Goal: Book appointment/travel/reservation

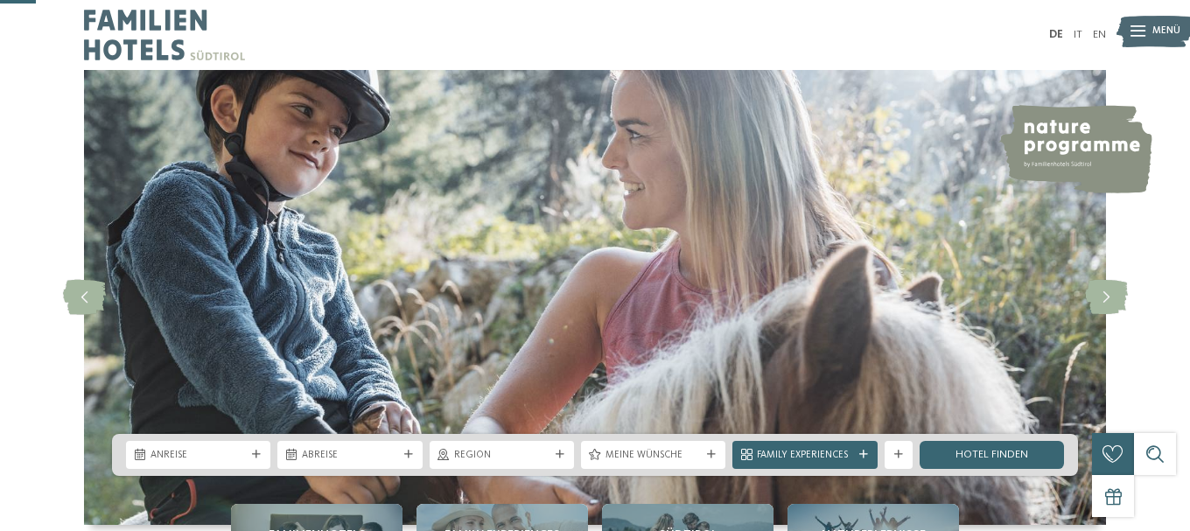
click at [258, 451] on icon at bounding box center [256, 455] width 9 height 9
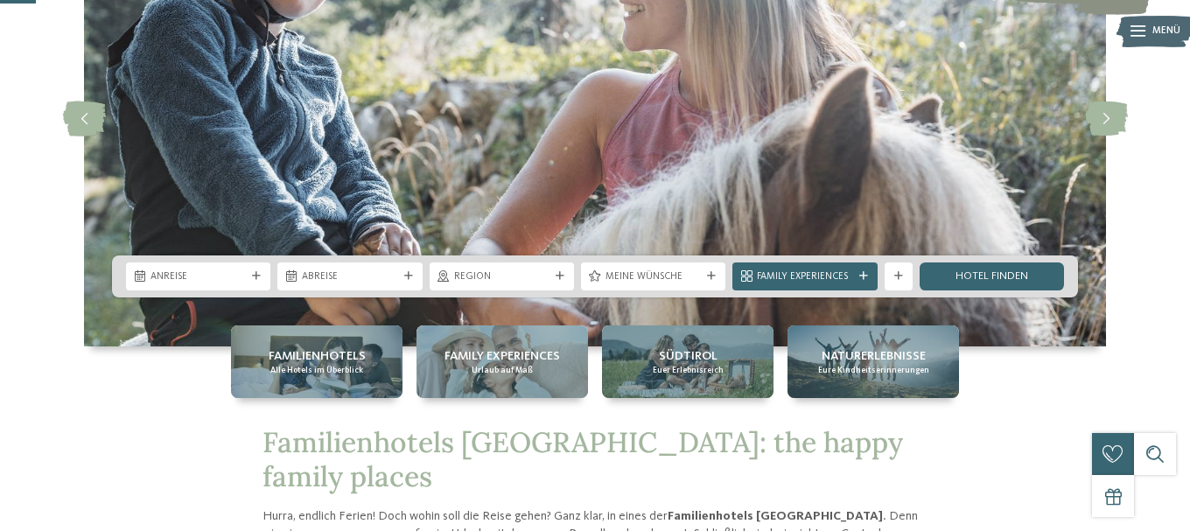
scroll to position [179, 0]
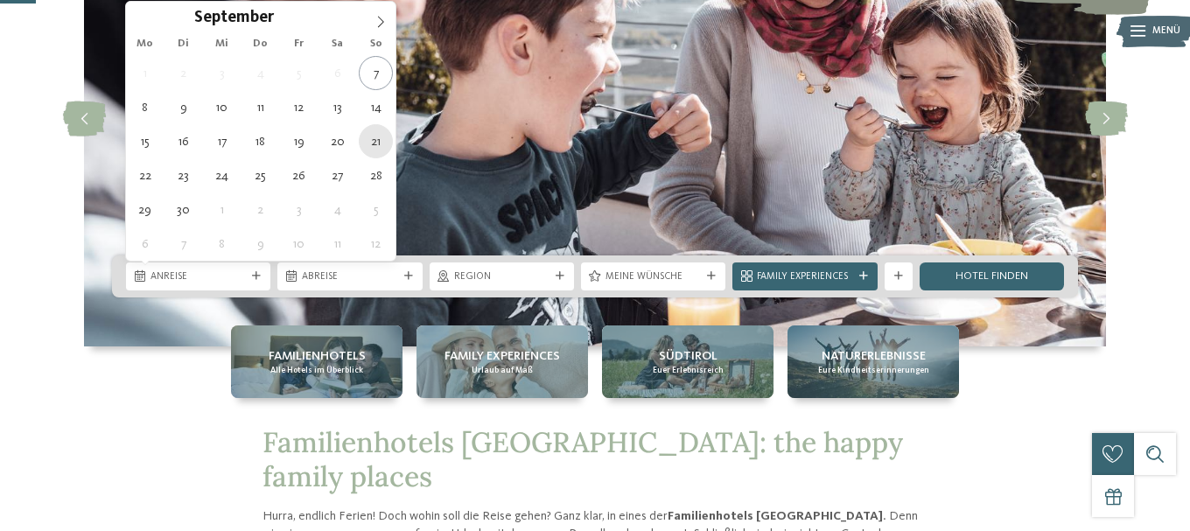
type div "21.09.2025"
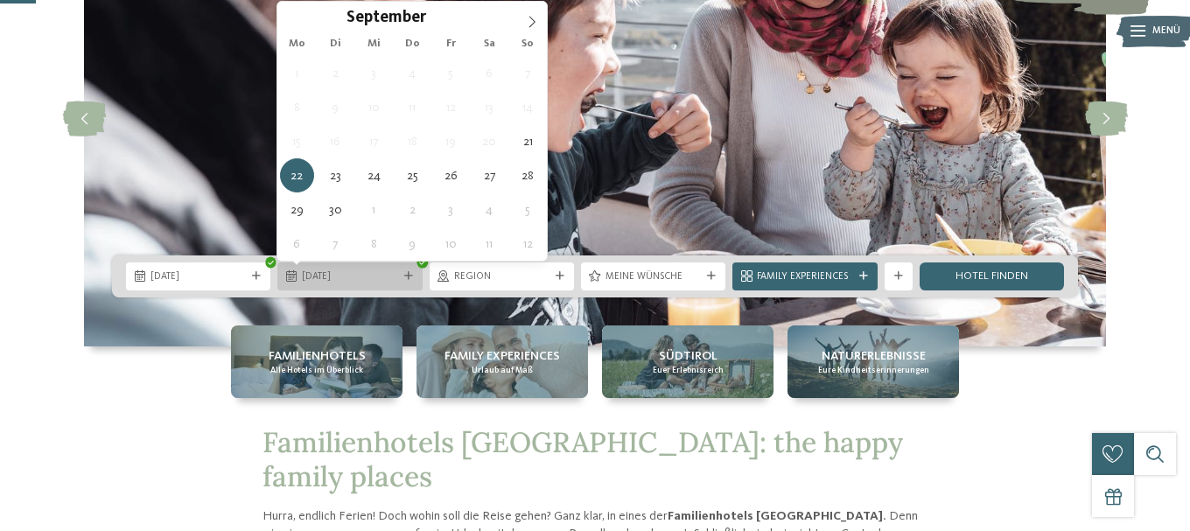
click at [368, 282] on span "22.09.2025" at bounding box center [349, 277] width 95 height 14
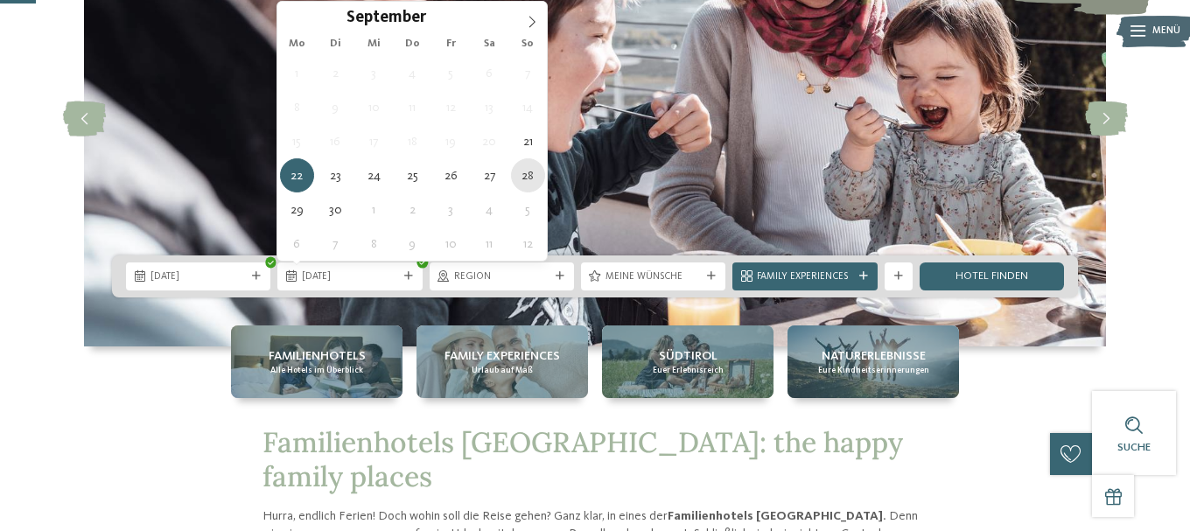
type div "28.09.2025"
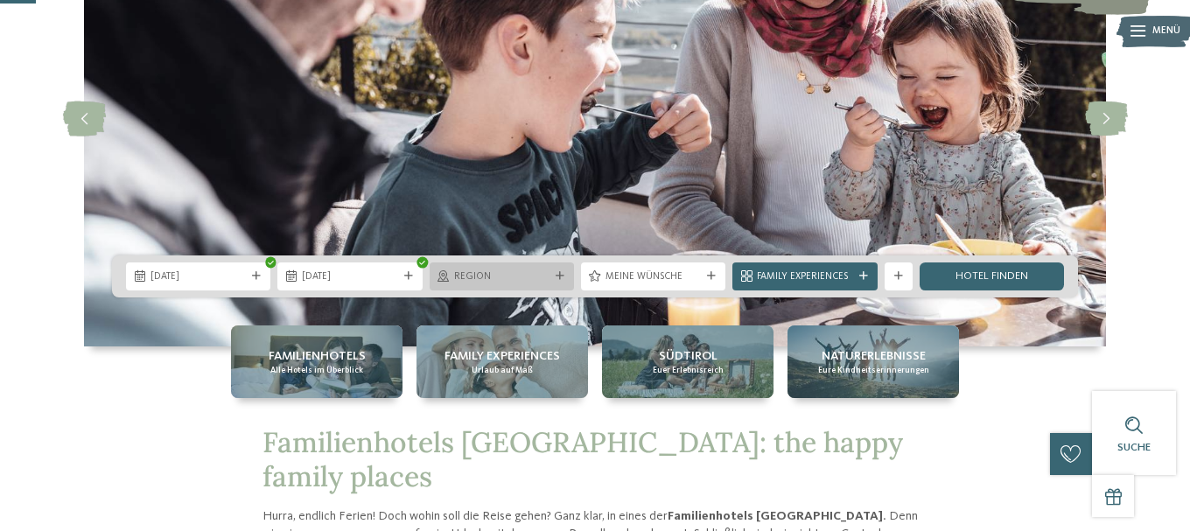
click at [526, 274] on span "Region" at bounding box center [501, 277] width 95 height 14
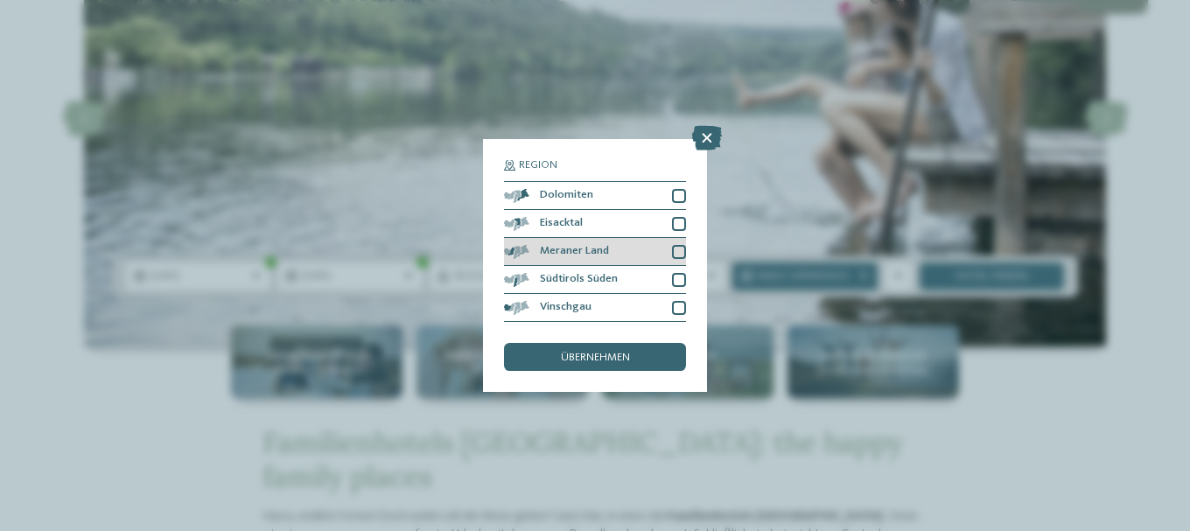
click at [677, 252] on div at bounding box center [679, 252] width 14 height 14
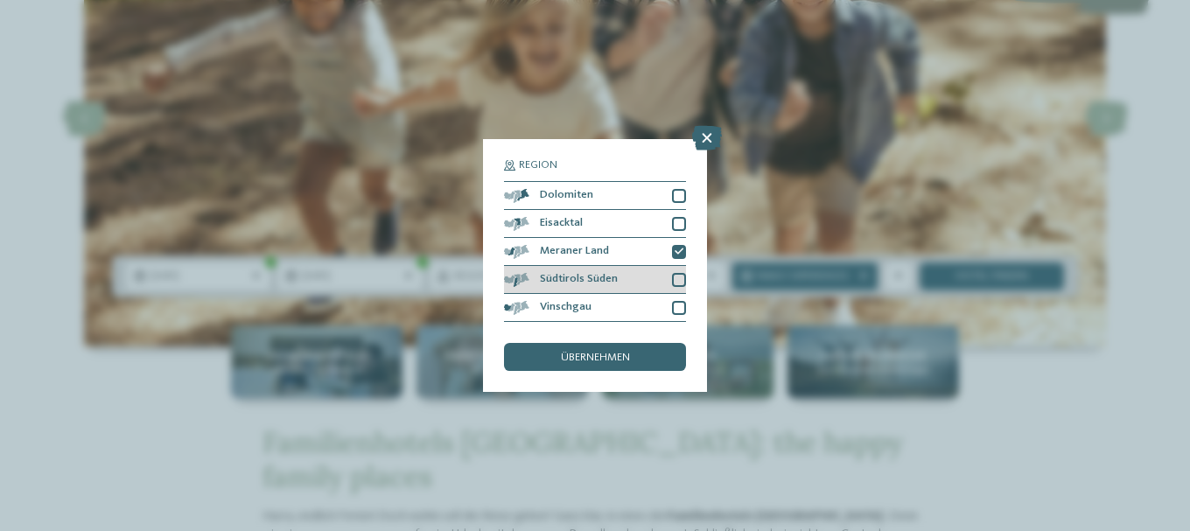
click at [677, 277] on div at bounding box center [679, 280] width 14 height 14
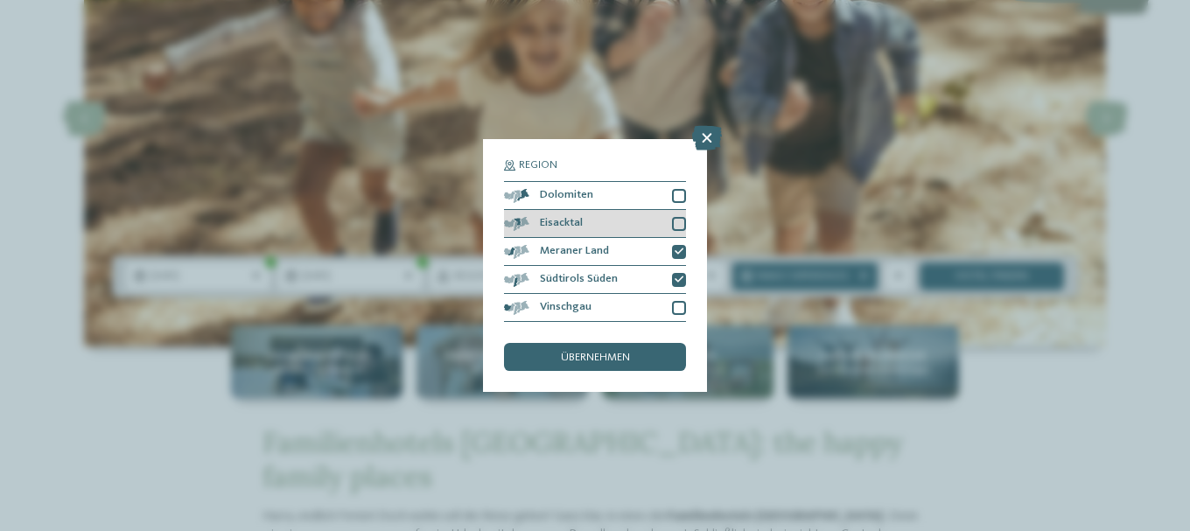
click at [680, 225] on div at bounding box center [679, 224] width 14 height 14
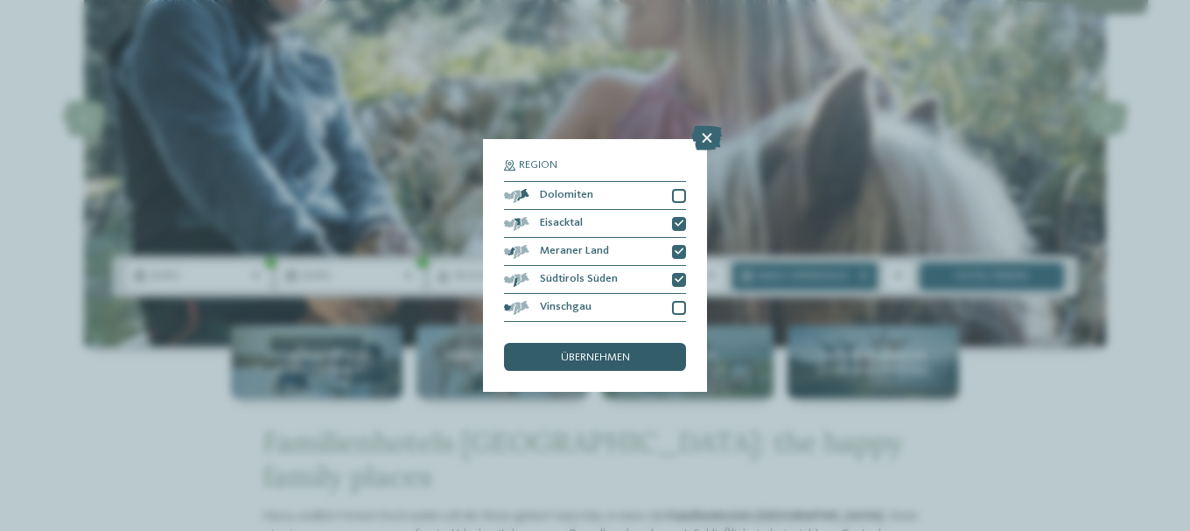
click at [666, 350] on div "übernehmen" at bounding box center [595, 357] width 182 height 28
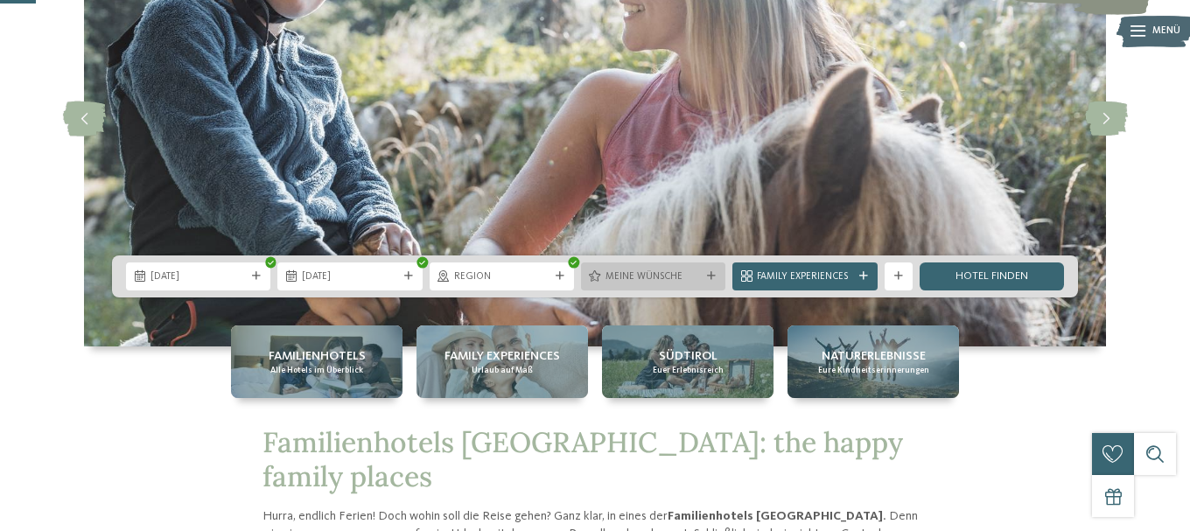
click at [712, 280] on icon at bounding box center [711, 276] width 9 height 9
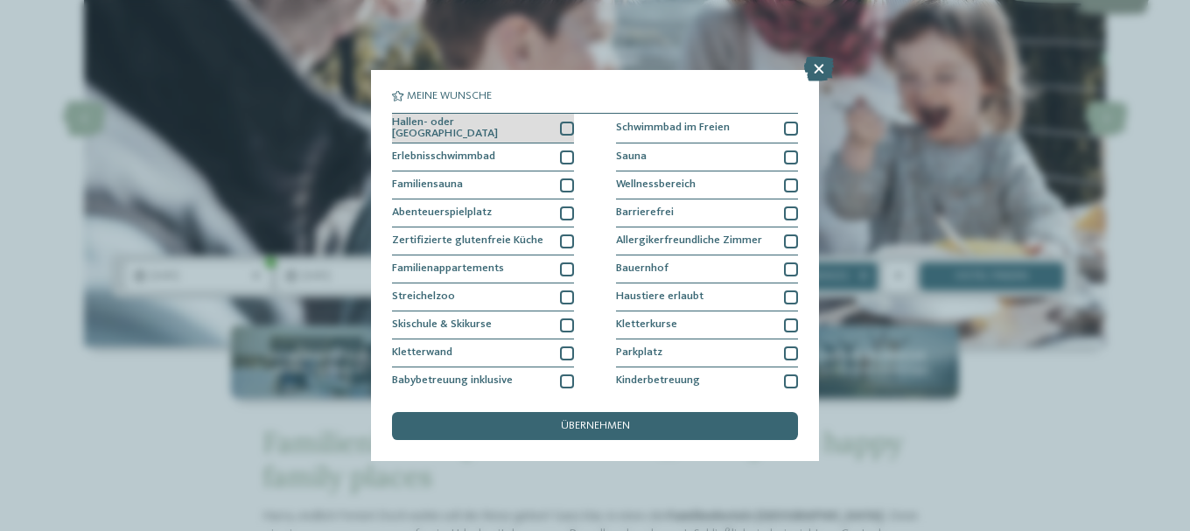
click at [564, 125] on div at bounding box center [567, 129] width 14 height 14
click at [564, 159] on div at bounding box center [567, 158] width 14 height 14
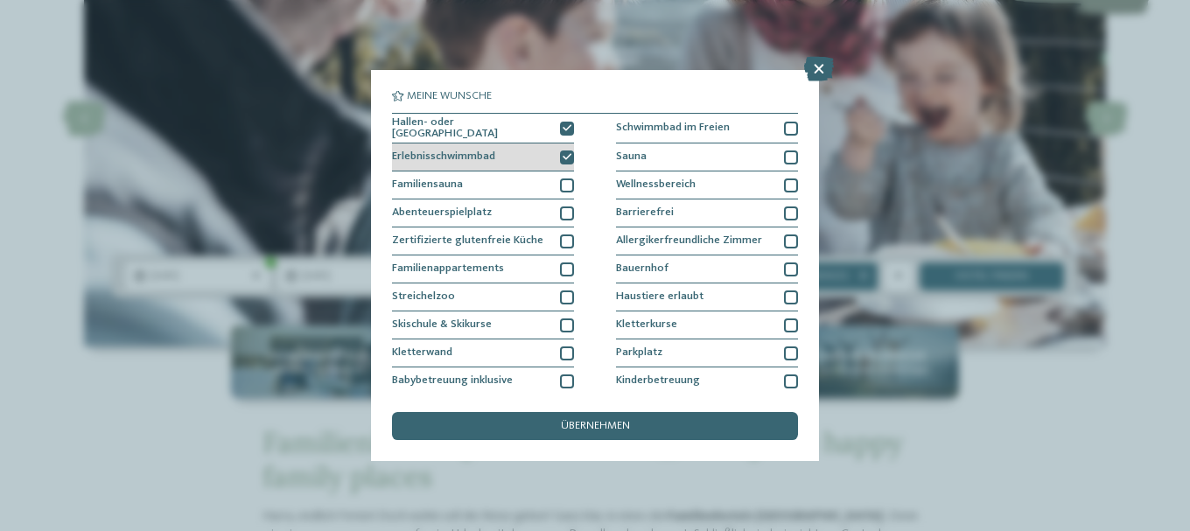
click at [564, 154] on icon at bounding box center [567, 157] width 9 height 9
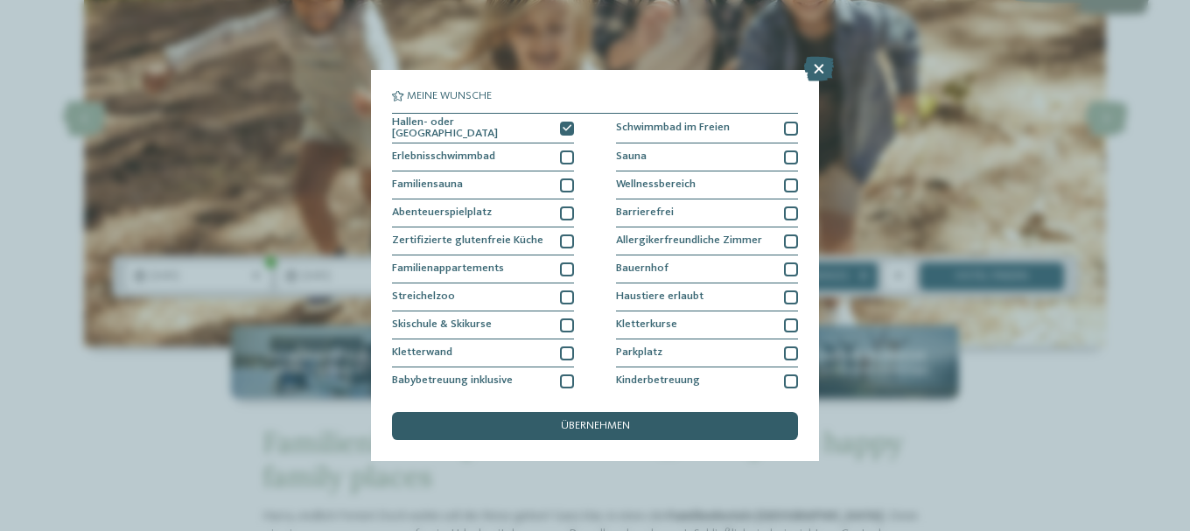
click at [598, 419] on div "übernehmen" at bounding box center [595, 426] width 406 height 28
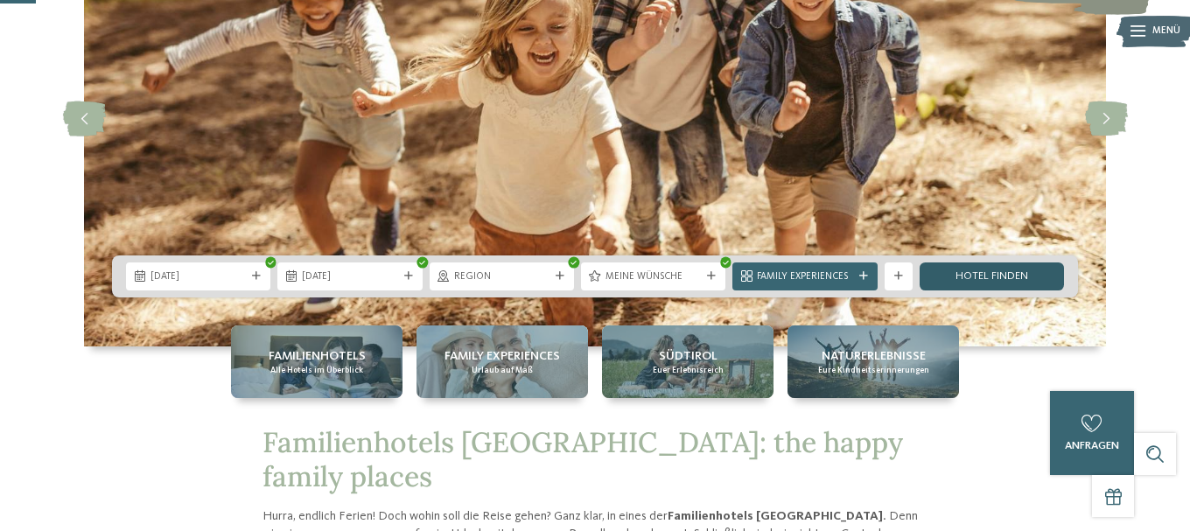
click at [1021, 273] on link "Hotel finden" at bounding box center [992, 277] width 144 height 28
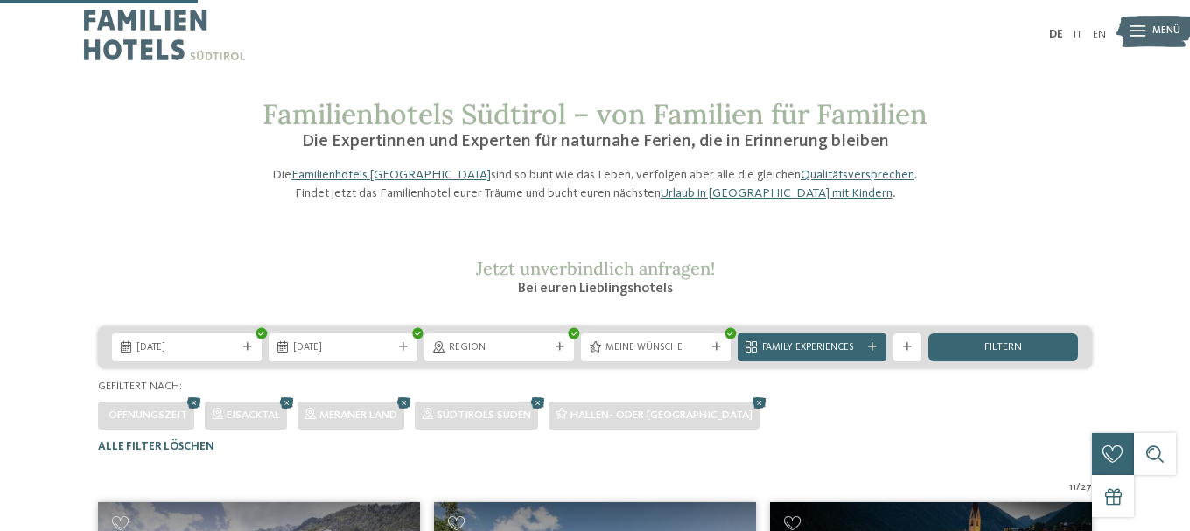
scroll to position [432, 0]
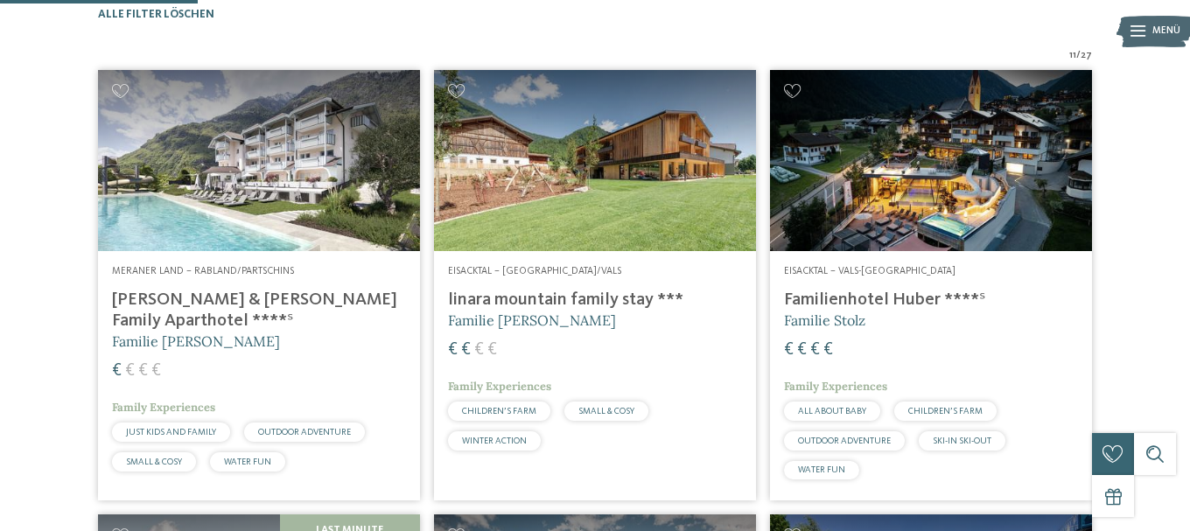
click at [232, 330] on h4 "[PERSON_NAME] & [PERSON_NAME] Family Aparthotel ****ˢ" at bounding box center [259, 311] width 294 height 42
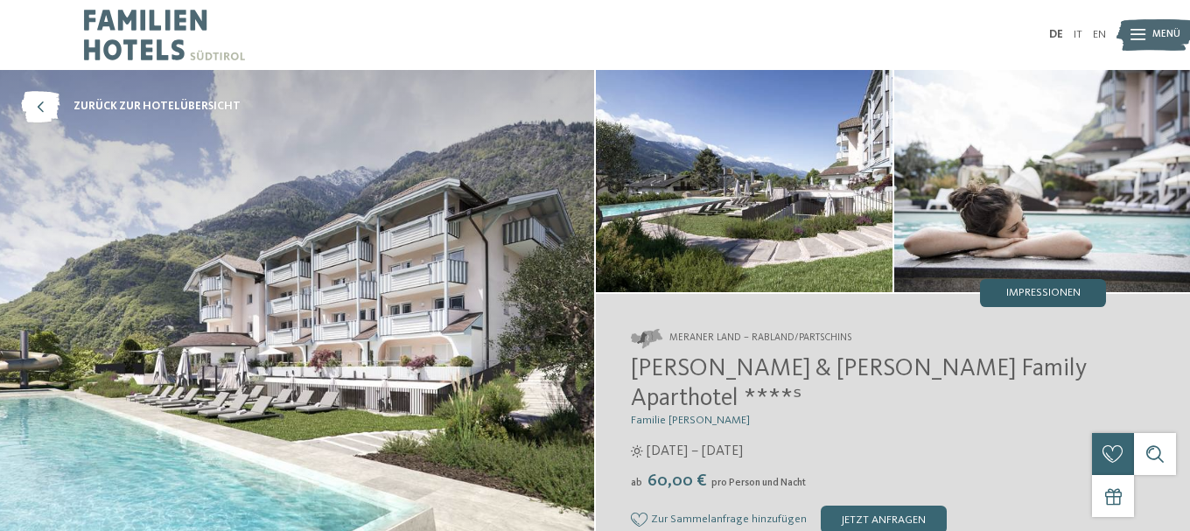
click at [1046, 284] on div "Impressionen" at bounding box center [1043, 293] width 126 height 28
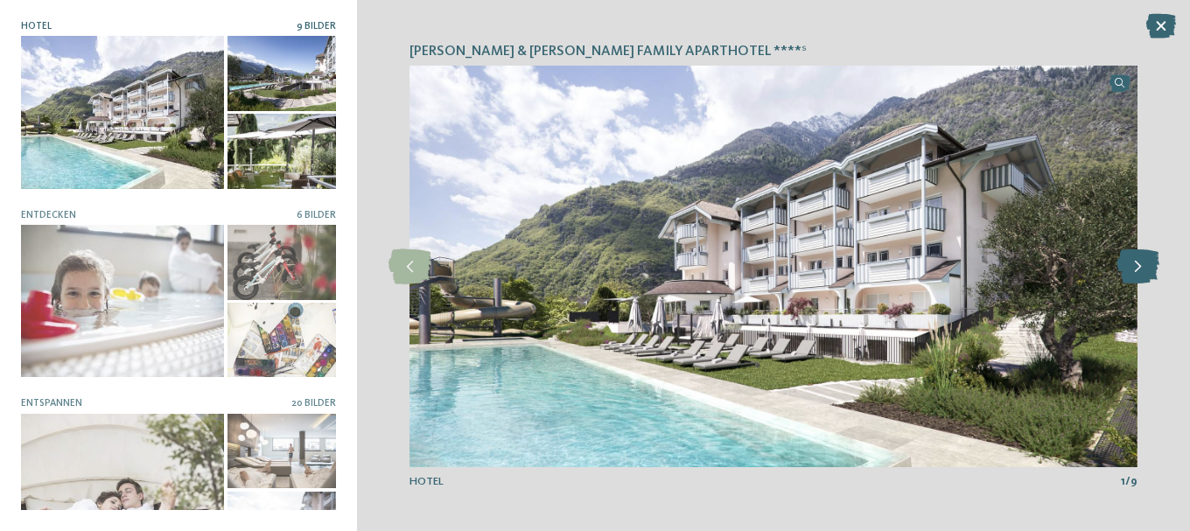
click at [1139, 259] on icon at bounding box center [1138, 266] width 43 height 35
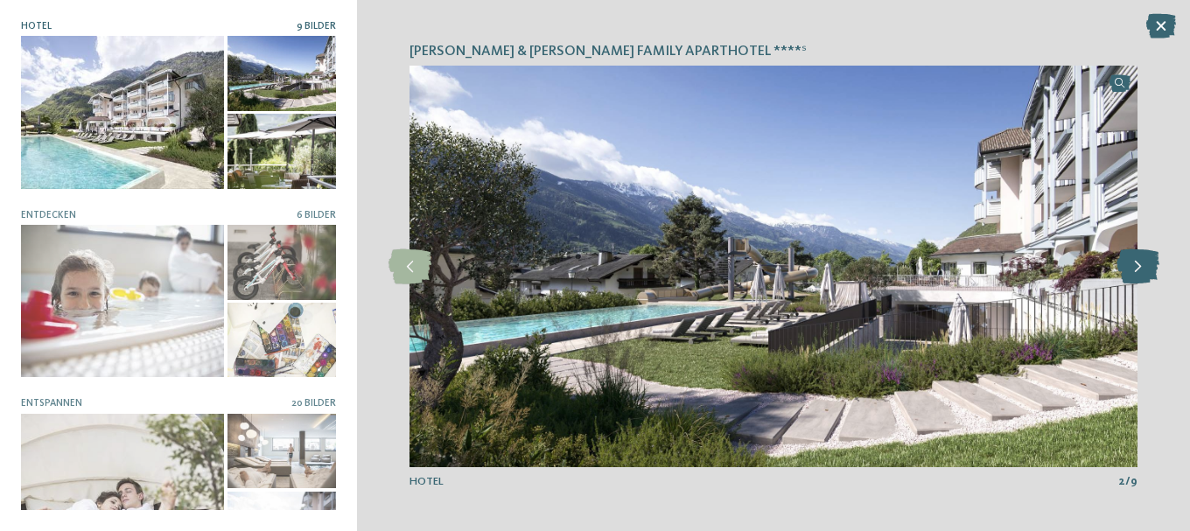
click at [1139, 259] on icon at bounding box center [1138, 266] width 43 height 35
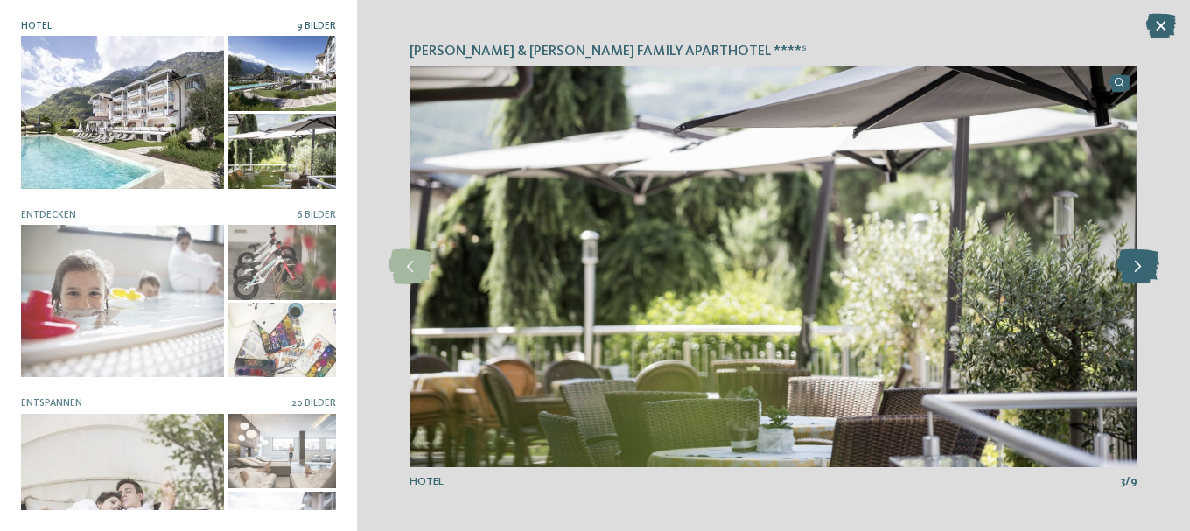
click at [1139, 259] on icon at bounding box center [1138, 266] width 43 height 35
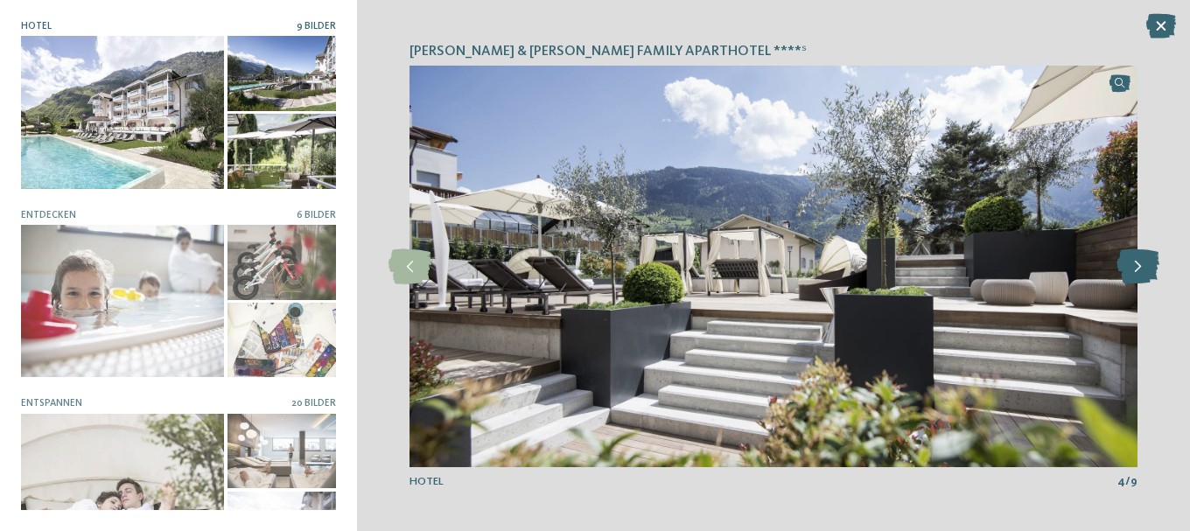
click at [1139, 259] on icon at bounding box center [1138, 266] width 43 height 35
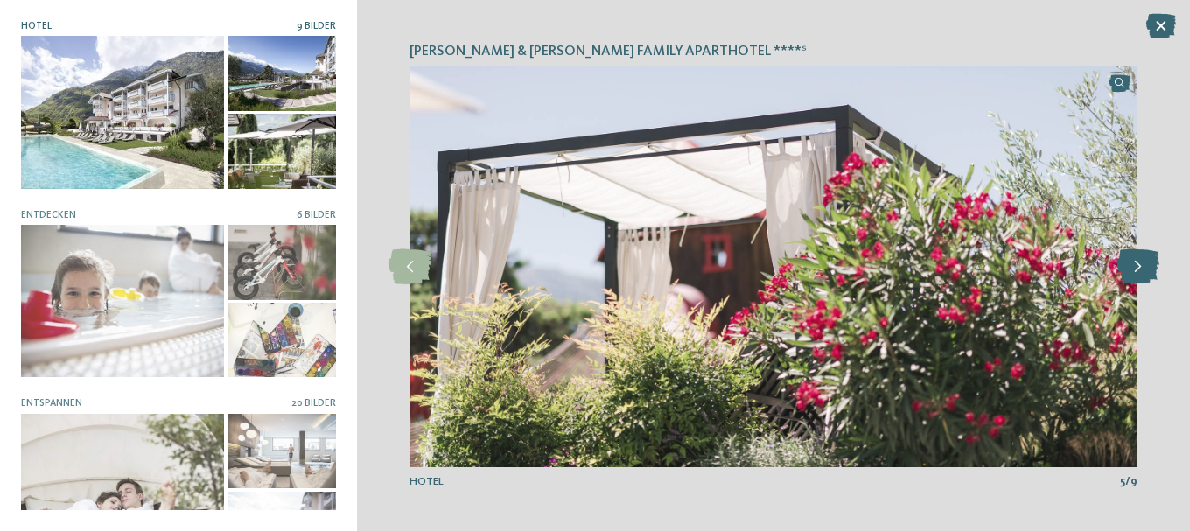
click at [1139, 259] on icon at bounding box center [1138, 266] width 43 height 35
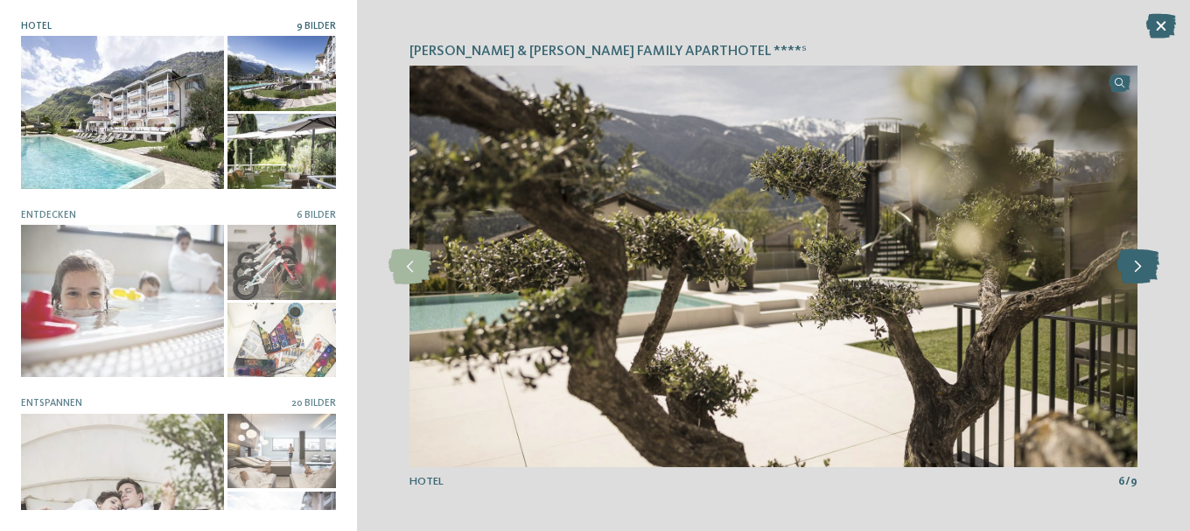
click at [1139, 259] on icon at bounding box center [1138, 266] width 43 height 35
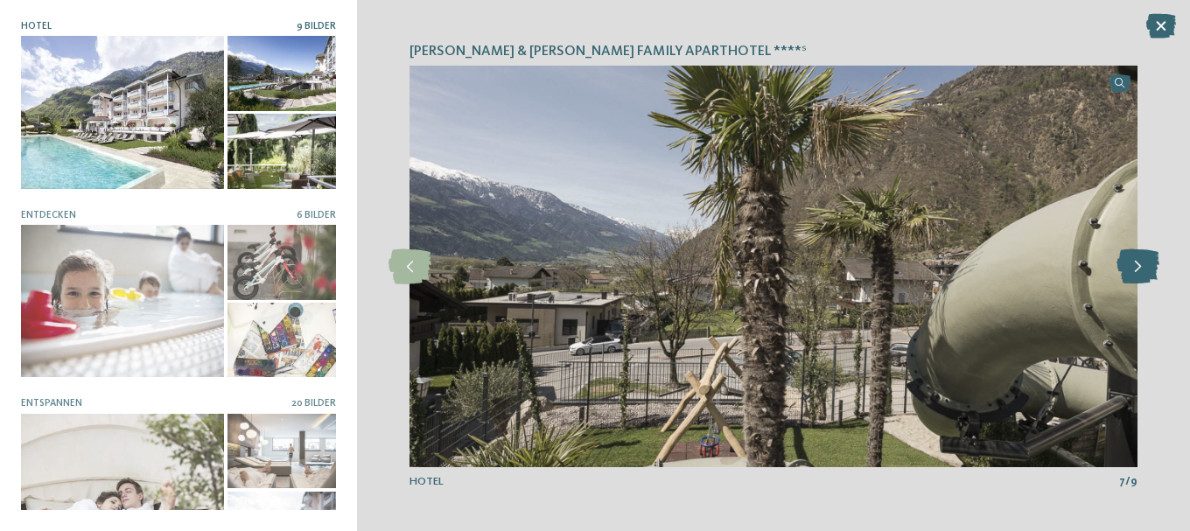
click at [1139, 259] on icon at bounding box center [1138, 266] width 43 height 35
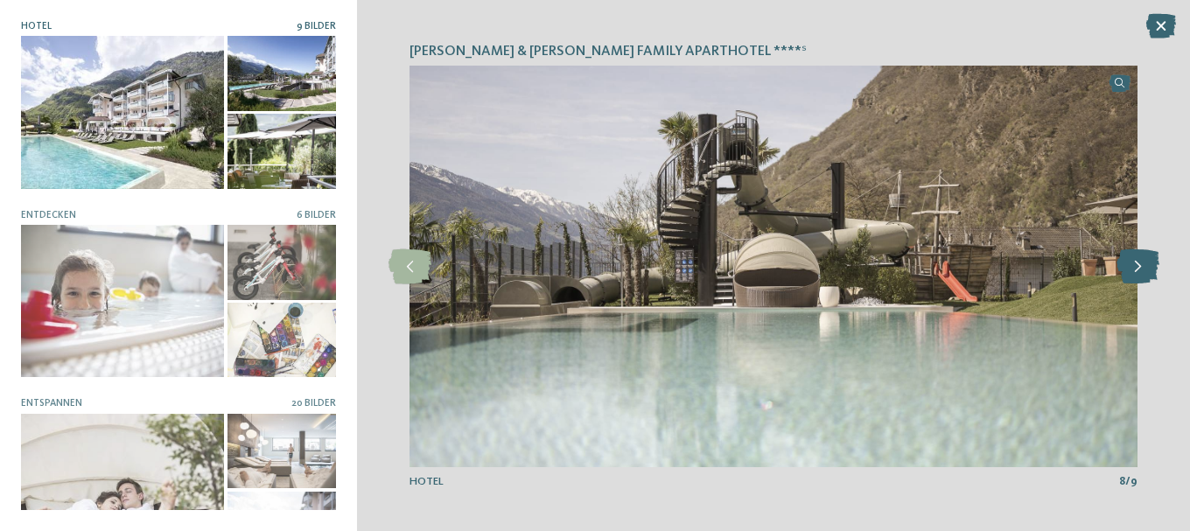
click at [1139, 259] on icon at bounding box center [1138, 266] width 43 height 35
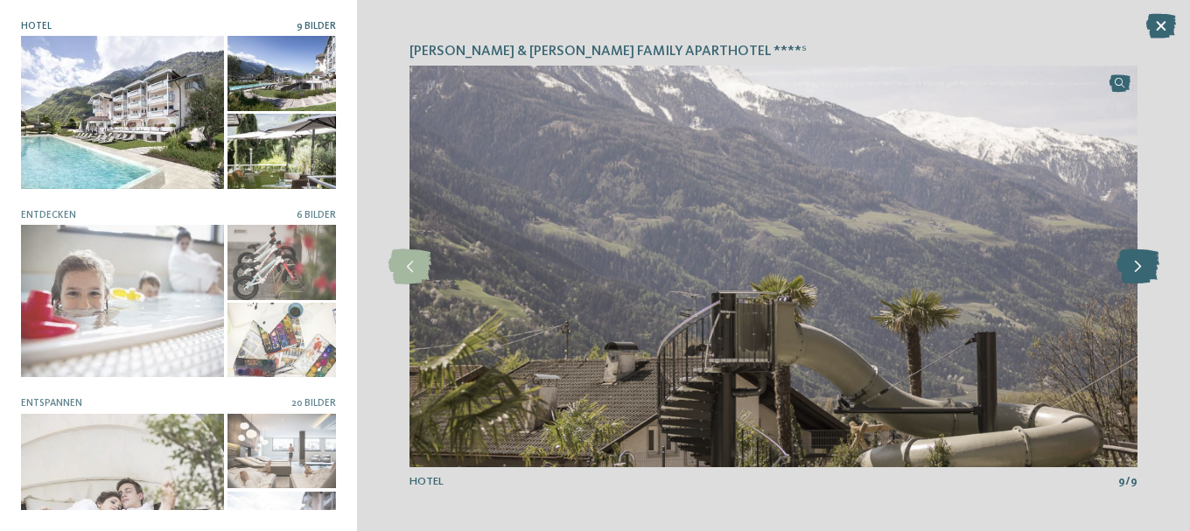
click at [1139, 259] on icon at bounding box center [1138, 266] width 43 height 35
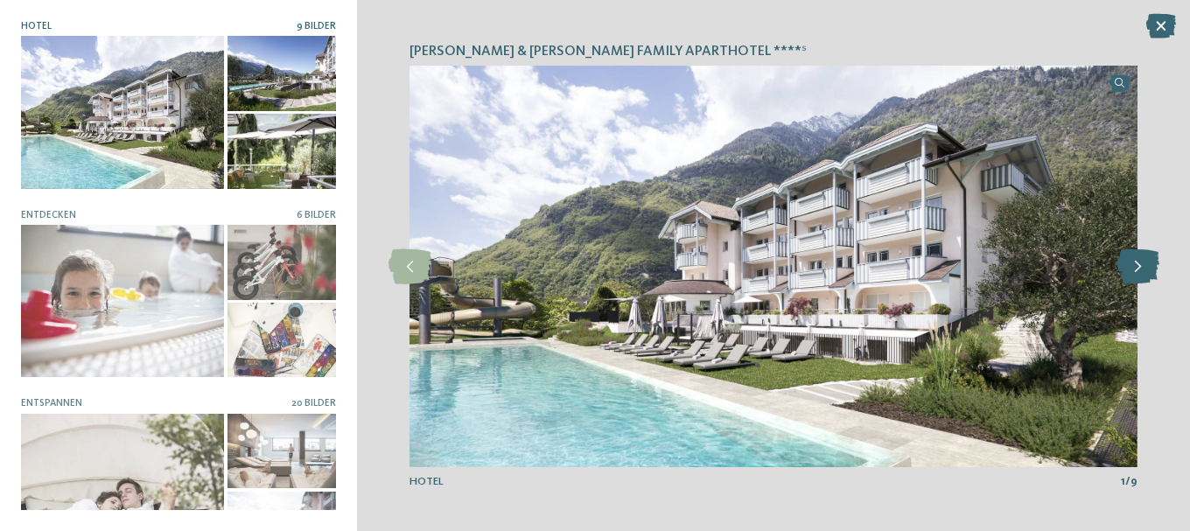
click at [1139, 259] on icon at bounding box center [1138, 266] width 43 height 35
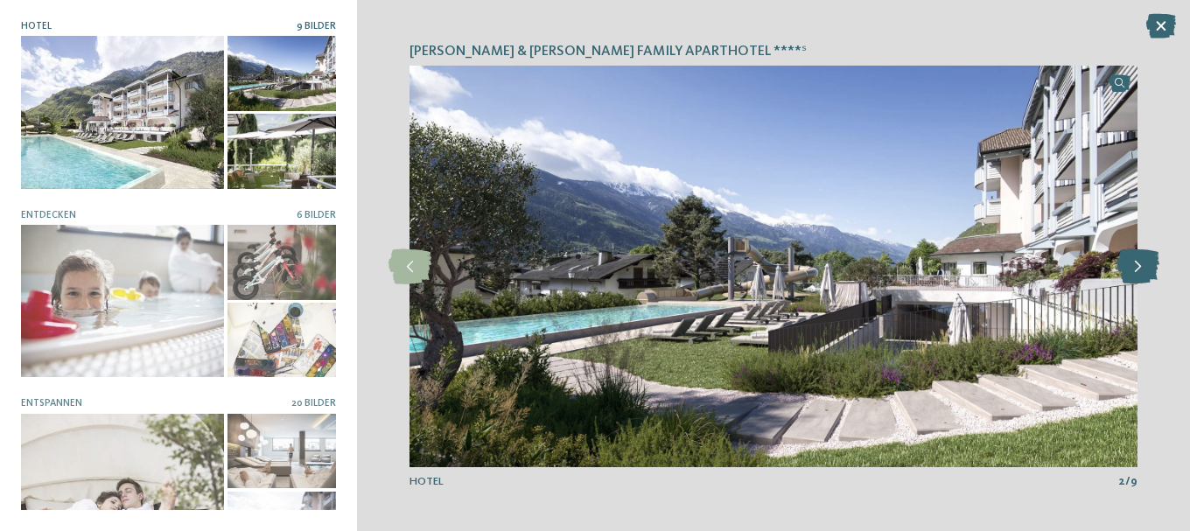
click at [1139, 259] on icon at bounding box center [1138, 266] width 43 height 35
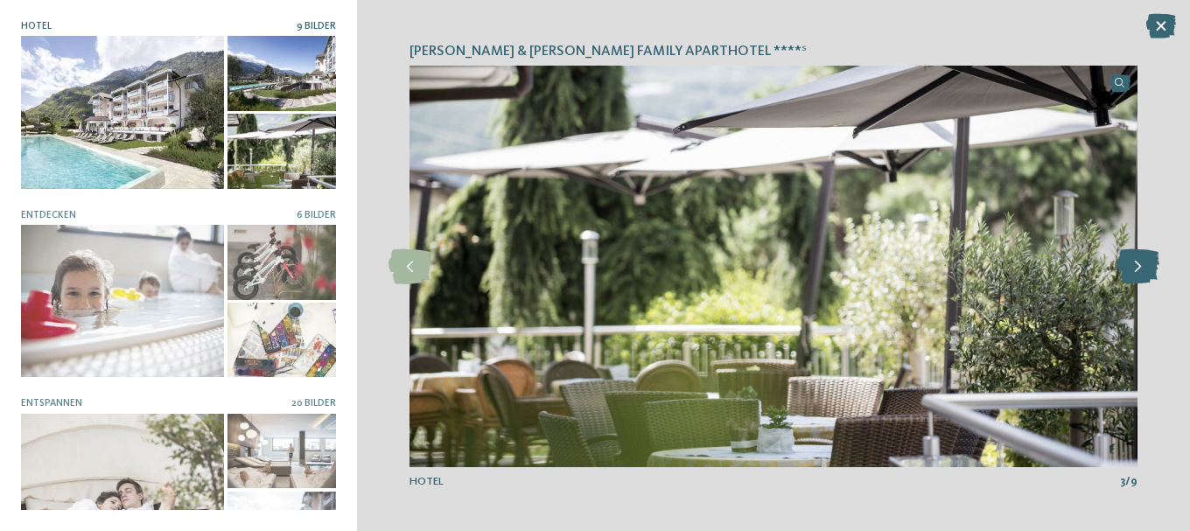
click at [1139, 259] on icon at bounding box center [1138, 266] width 43 height 35
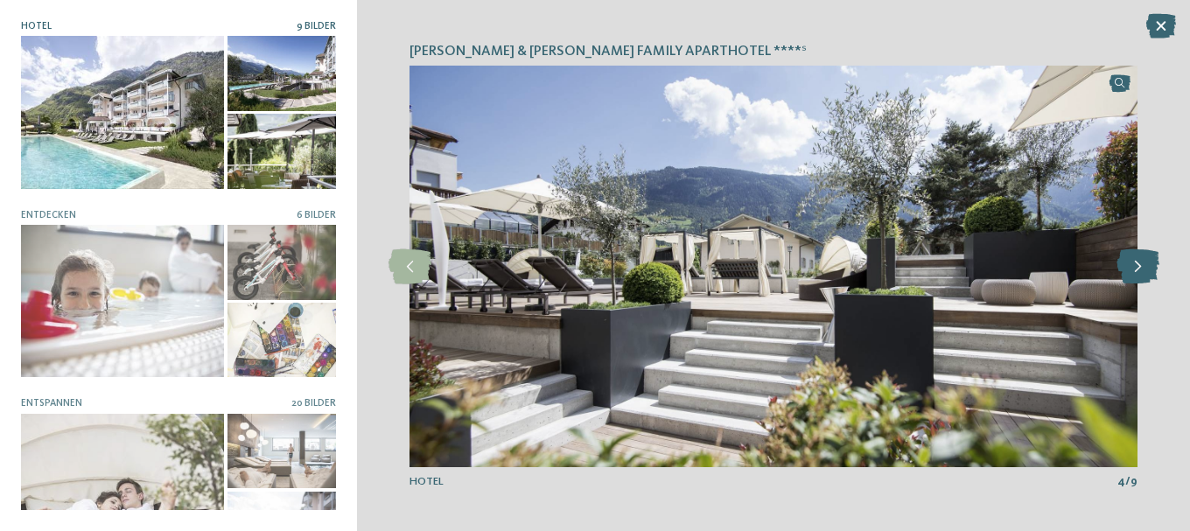
click at [1139, 259] on icon at bounding box center [1138, 266] width 43 height 35
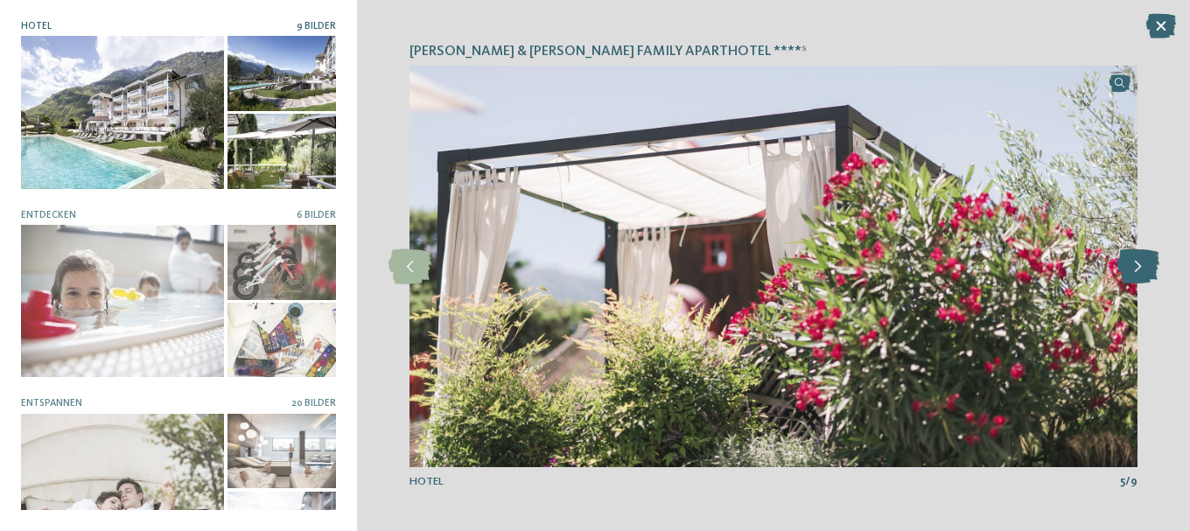
click at [1139, 259] on icon at bounding box center [1138, 266] width 43 height 35
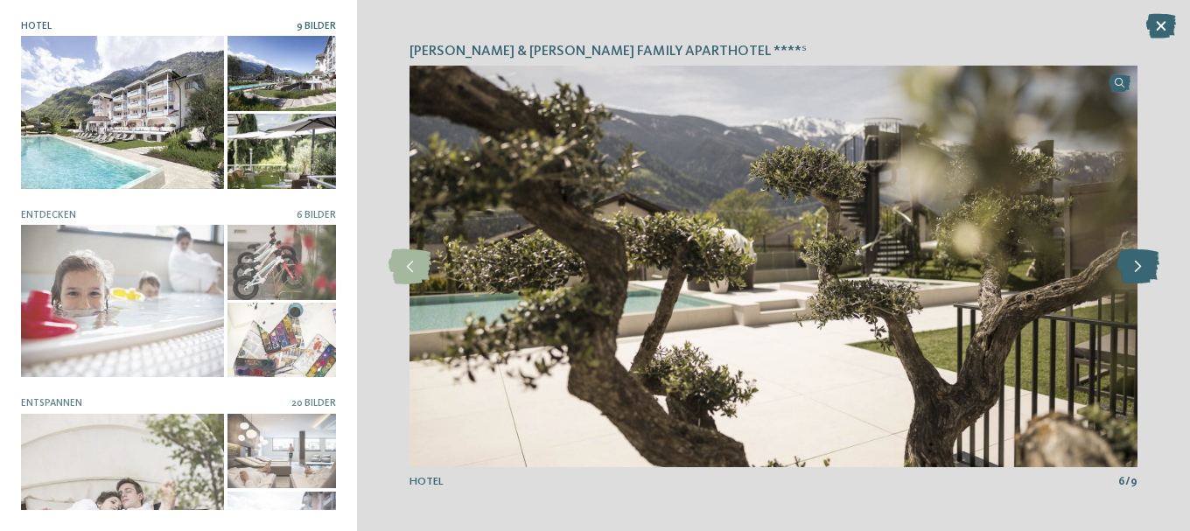
click at [1139, 259] on icon at bounding box center [1138, 266] width 43 height 35
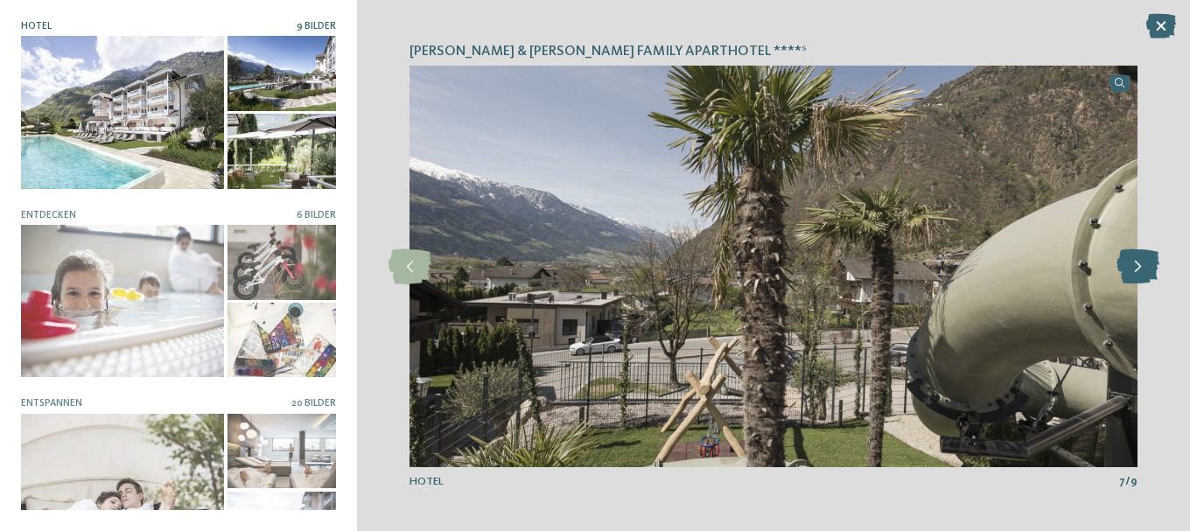
click at [1139, 259] on icon at bounding box center [1138, 266] width 43 height 35
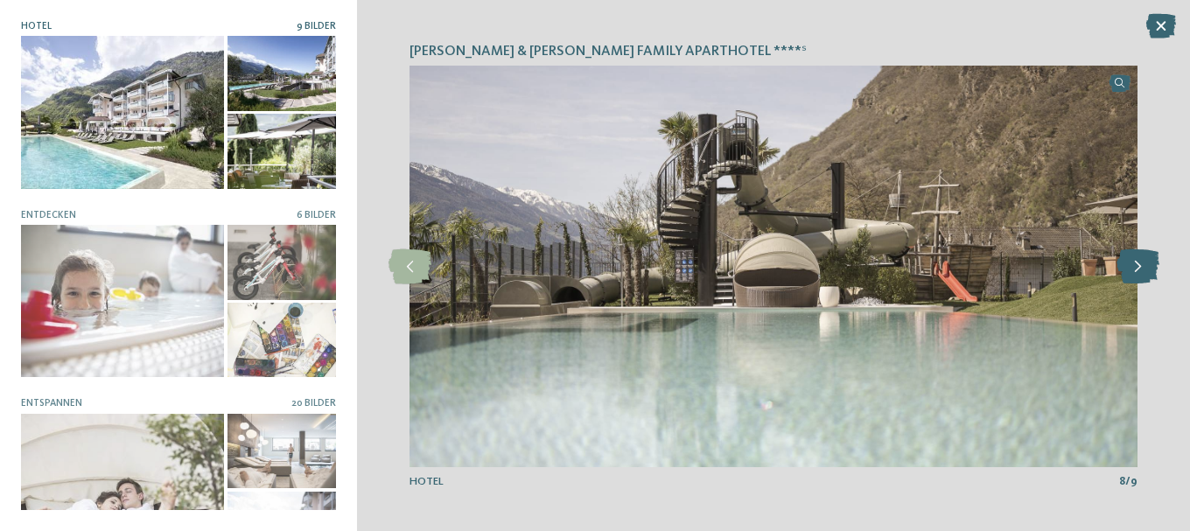
click at [1139, 259] on icon at bounding box center [1138, 266] width 43 height 35
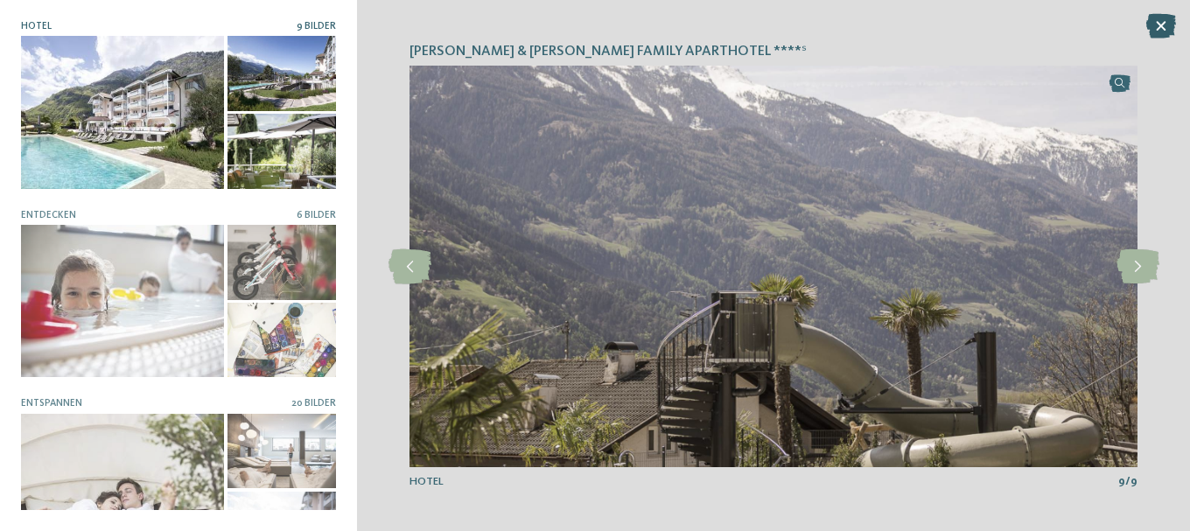
click at [1156, 19] on icon at bounding box center [1161, 26] width 30 height 25
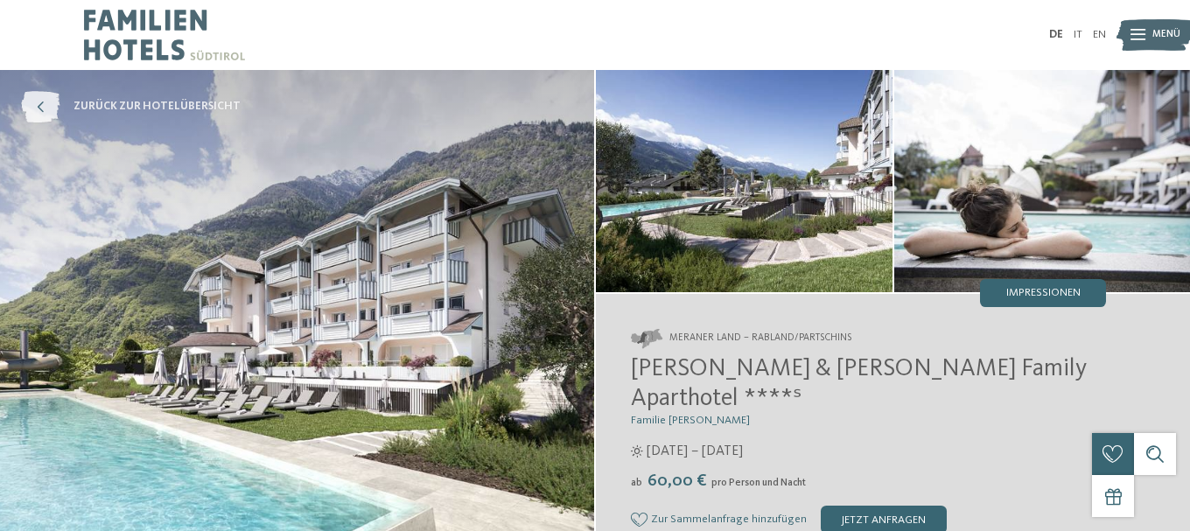
click at [193, 95] on link "zurück zur Hotelübersicht" at bounding box center [131, 107] width 220 height 32
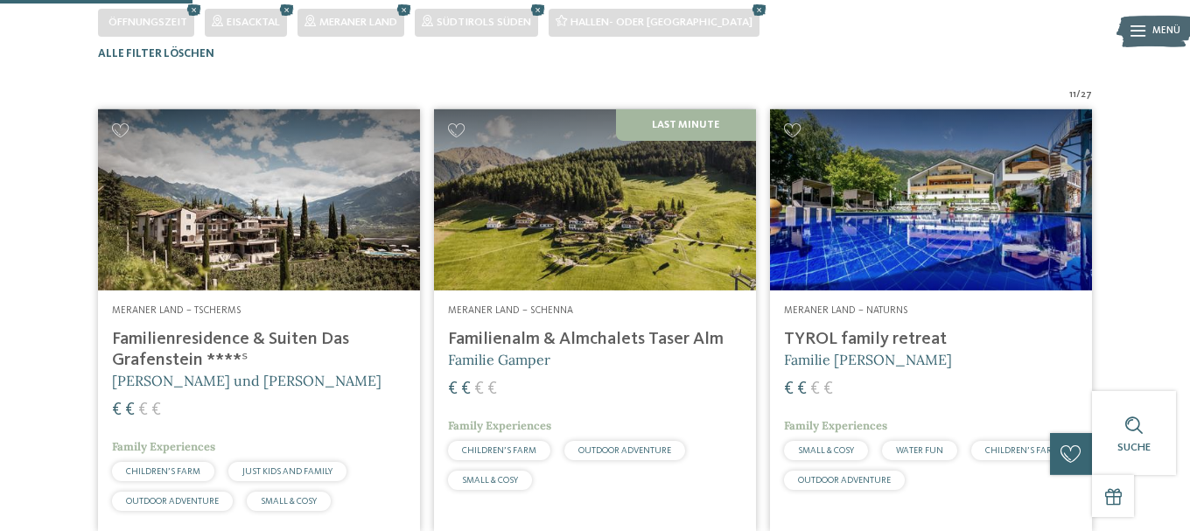
scroll to position [432, 0]
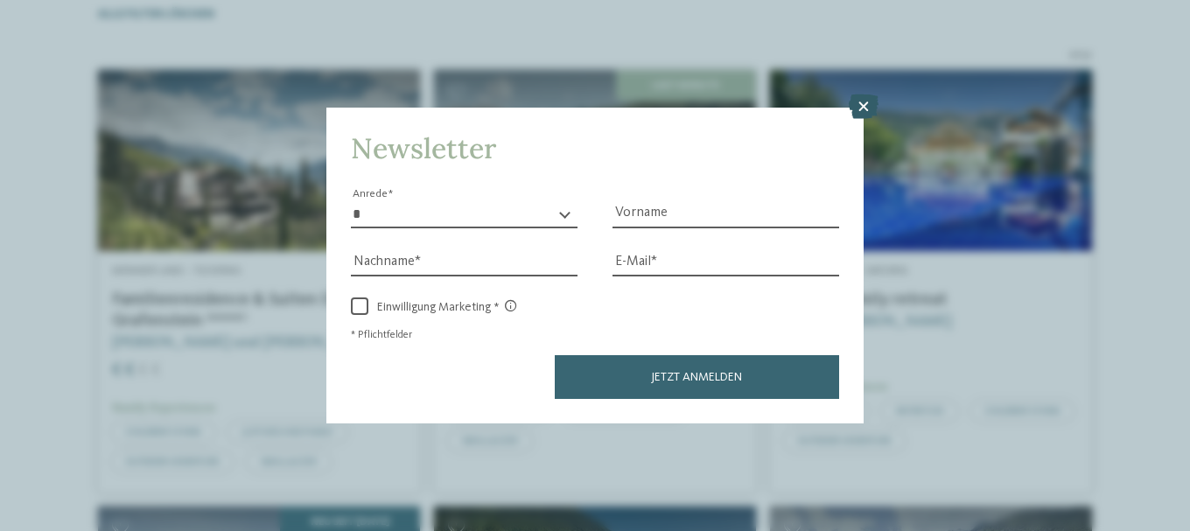
click at [854, 108] on icon at bounding box center [864, 107] width 30 height 25
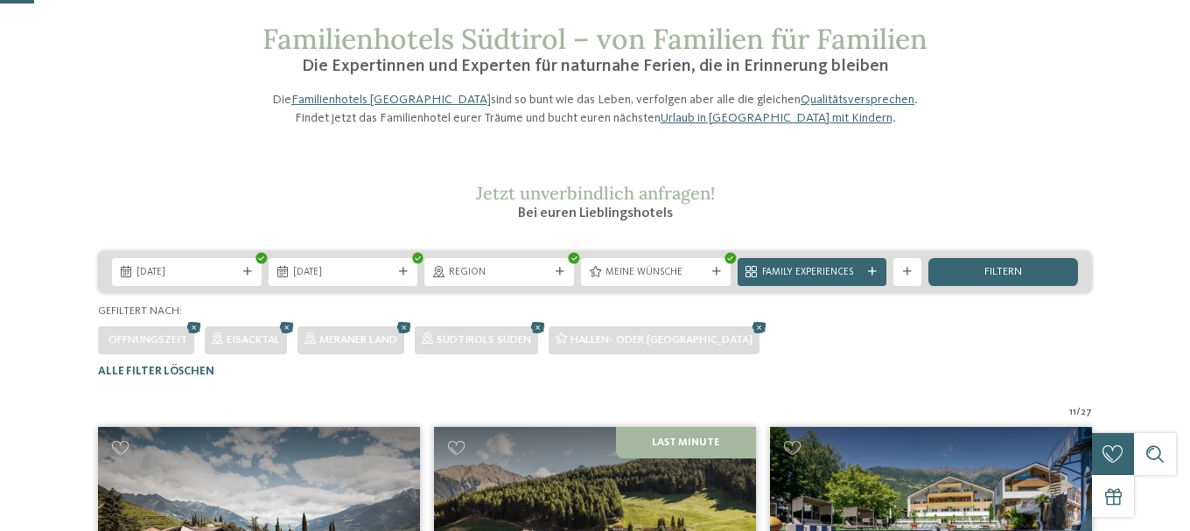
scroll to position [0, 0]
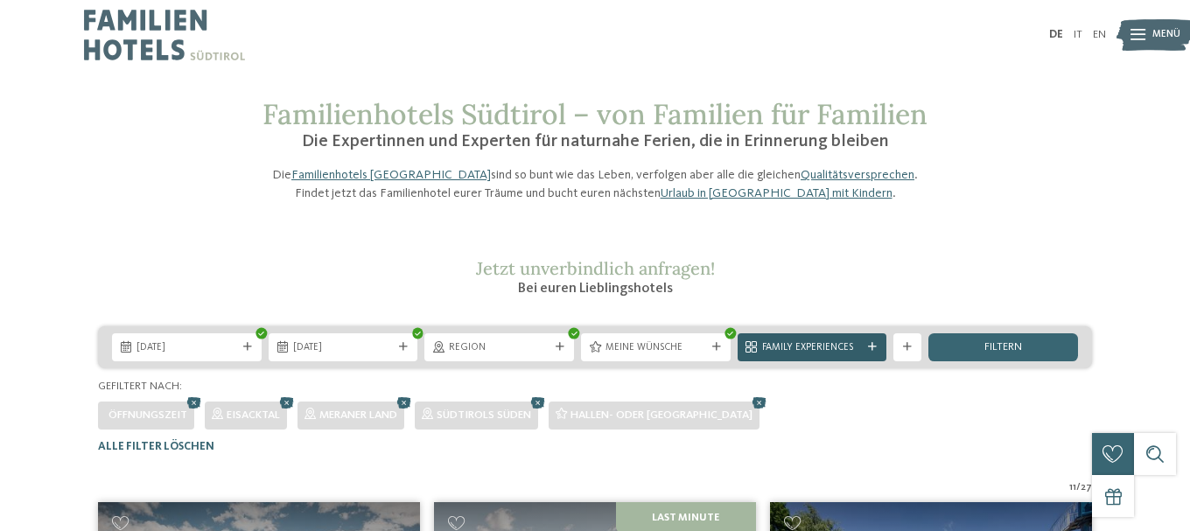
click at [866, 354] on div "Family Experiences" at bounding box center [813, 347] width 108 height 15
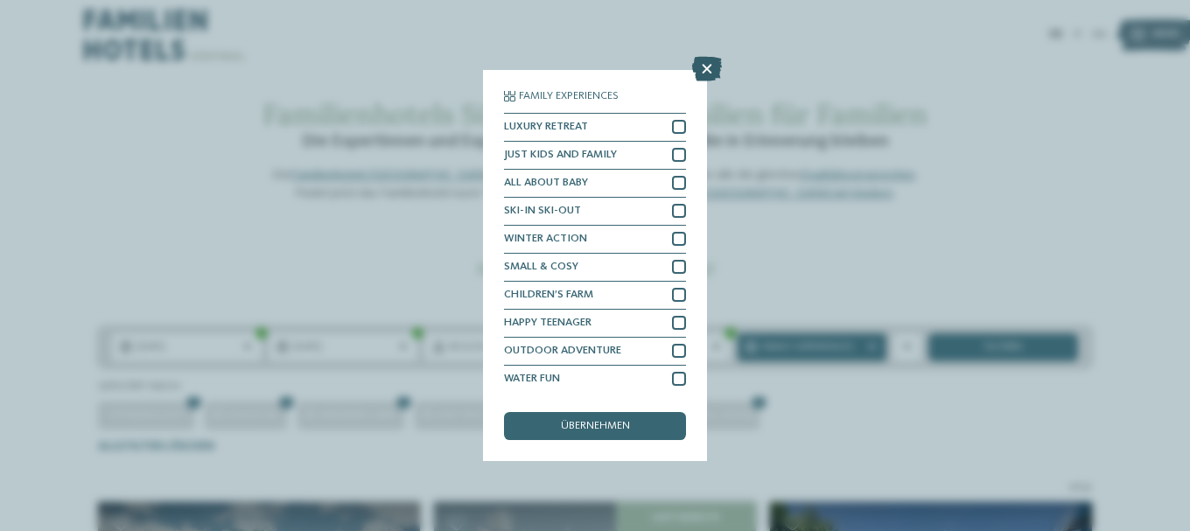
click at [699, 62] on icon at bounding box center [707, 69] width 30 height 25
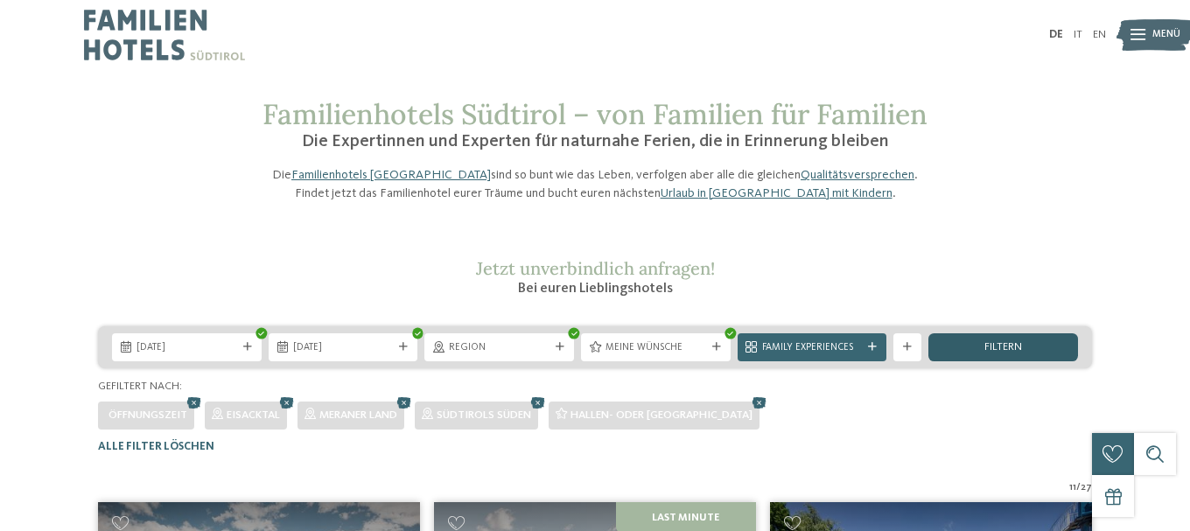
click at [988, 354] on span "filtern" at bounding box center [1004, 347] width 38 height 11
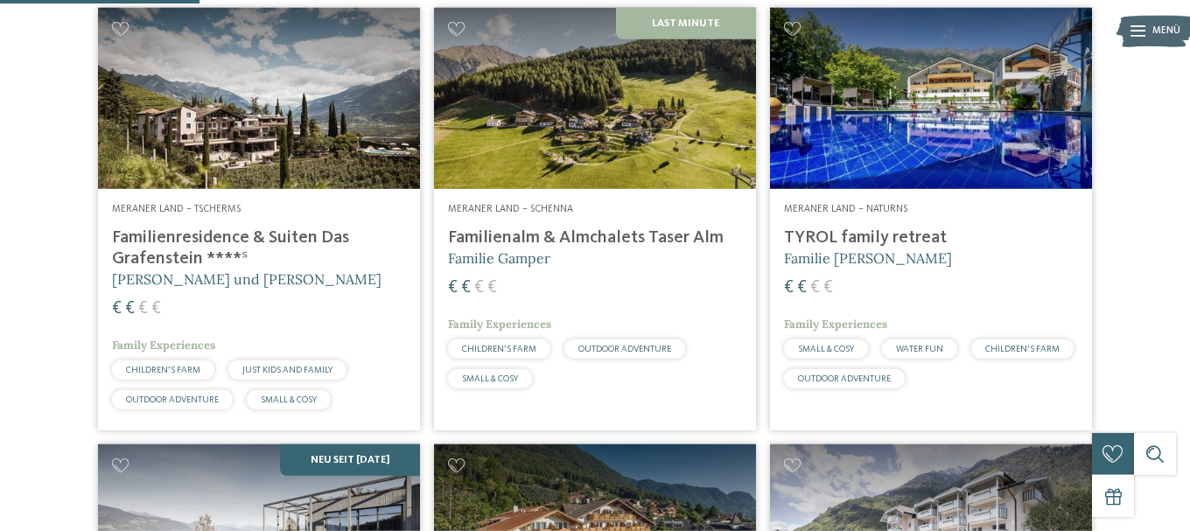
scroll to position [522, 0]
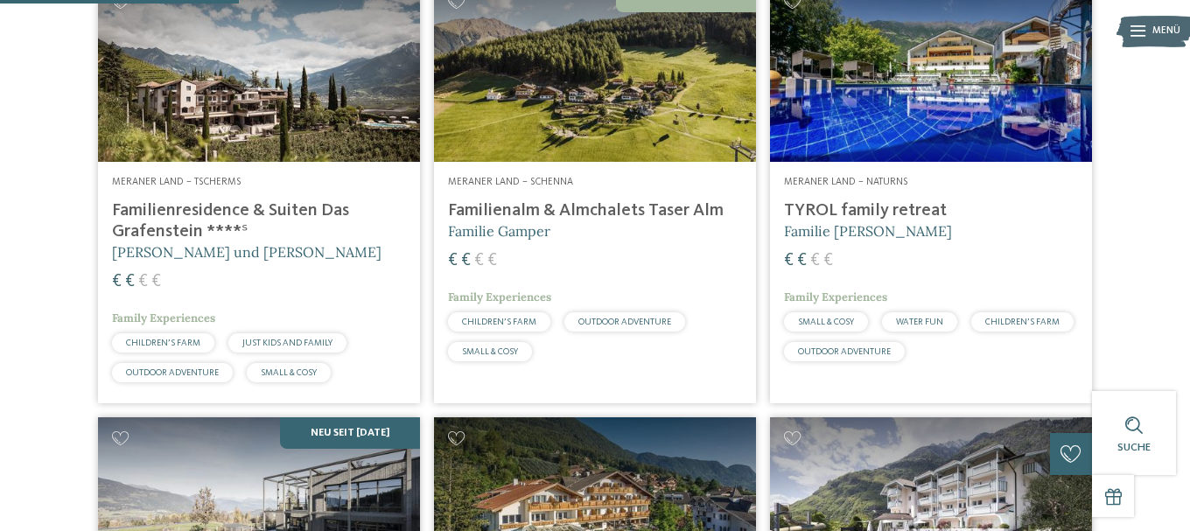
click at [223, 238] on h4 "Familienresidence & Suiten Das Grafenstein ****ˢ" at bounding box center [259, 221] width 294 height 42
click at [223, 242] on h4 "Familienresidence & Suiten Das Grafenstein ****ˢ" at bounding box center [259, 221] width 294 height 42
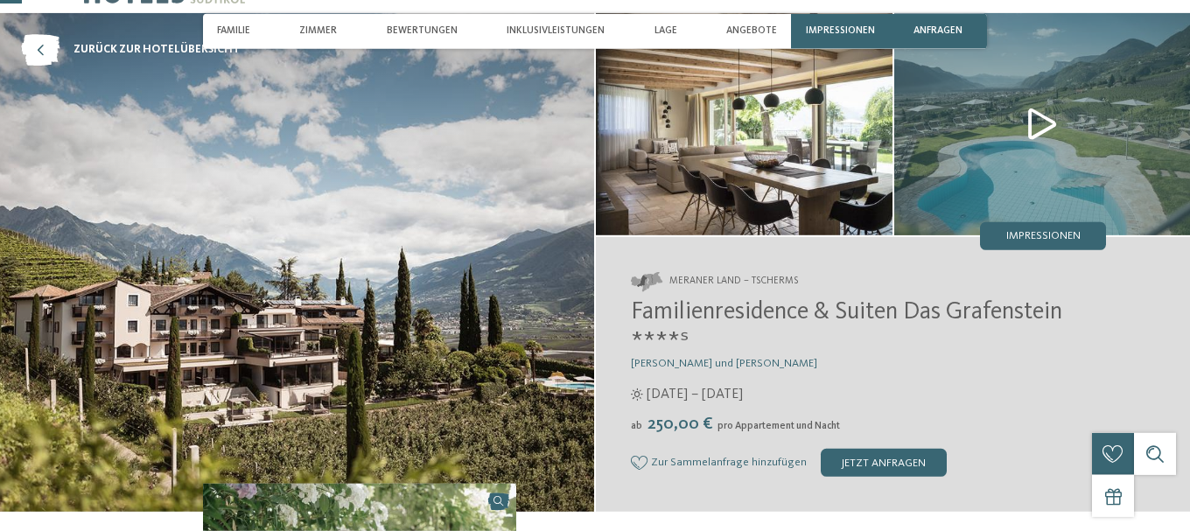
scroll to position [89, 0]
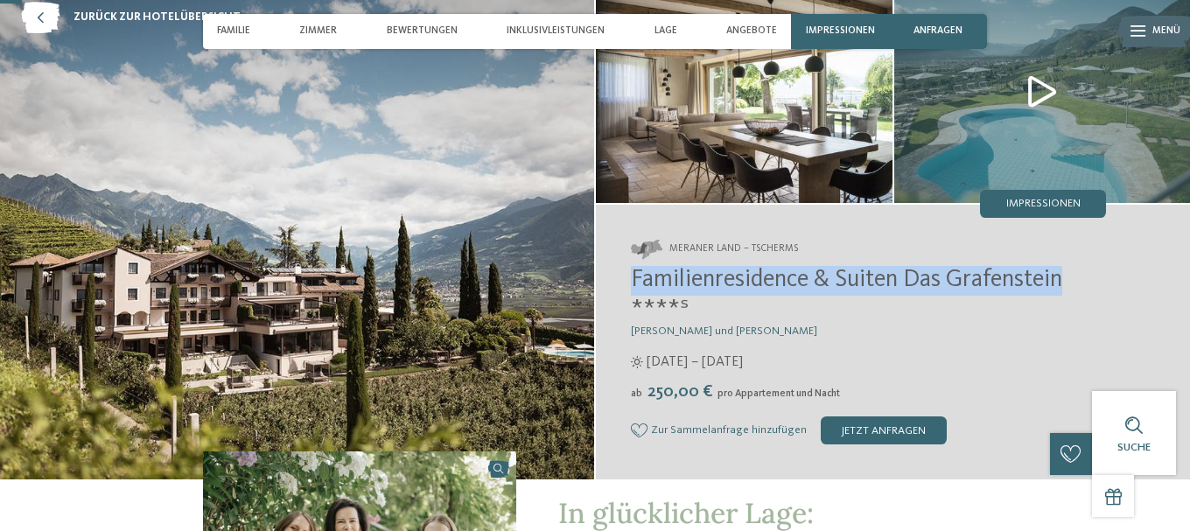
drag, startPoint x: 1074, startPoint y: 279, endPoint x: 630, endPoint y: 277, distance: 443.7
click at [630, 277] on div "Meraner Land – Tscherms Familienresidence & Suiten Das Grafenstein ****ˢ [PERSO…" at bounding box center [893, 342] width 594 height 275
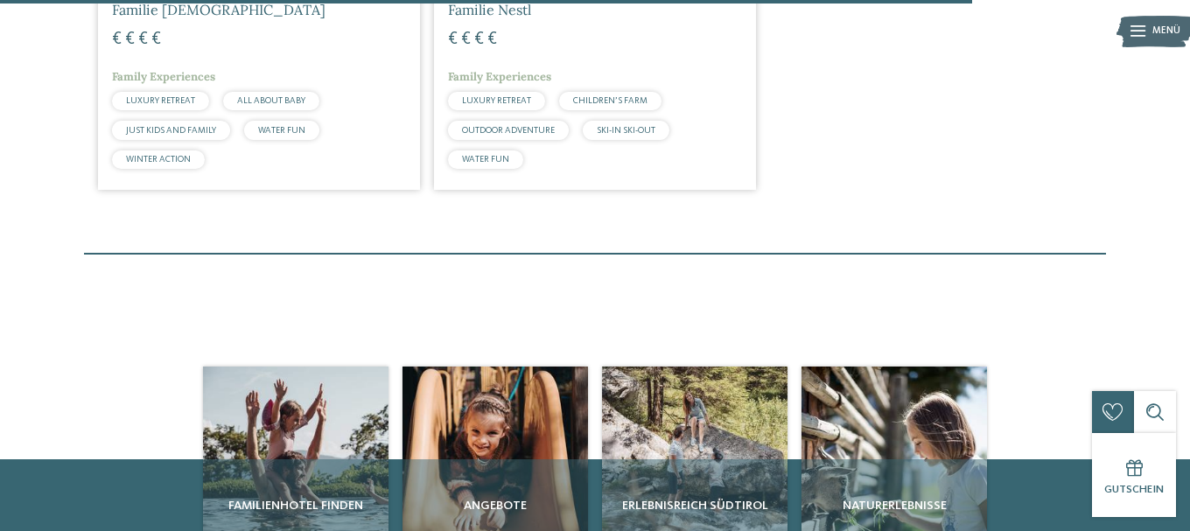
scroll to position [2396, 0]
